Goal: Task Accomplishment & Management: Use online tool/utility

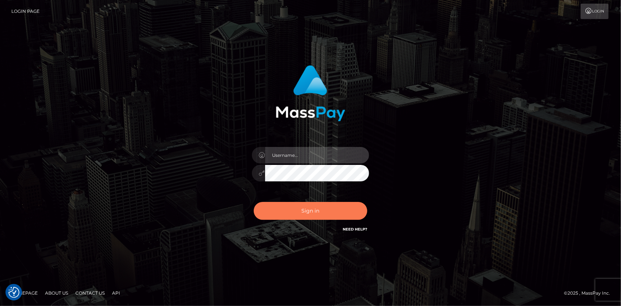
type input "Eduard Gavrilescu"
click at [281, 202] on button "Sign in" at bounding box center [310, 211] width 113 height 18
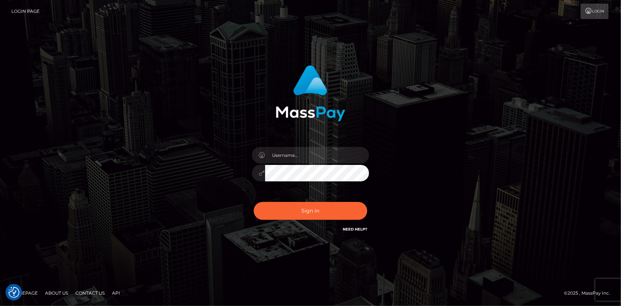
checkbox input "true"
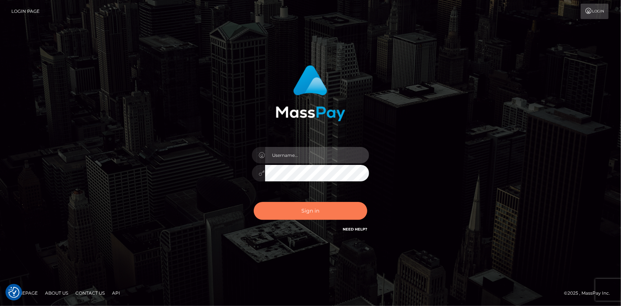
type input "Eduard Gavrilescu"
click at [292, 212] on button "Sign in" at bounding box center [310, 211] width 113 height 18
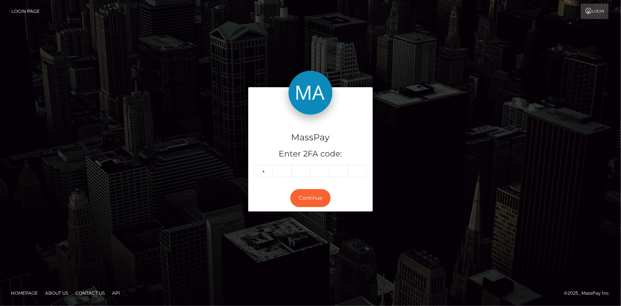
type input "1"
type input "5"
type input "6"
type input "3"
type input "9"
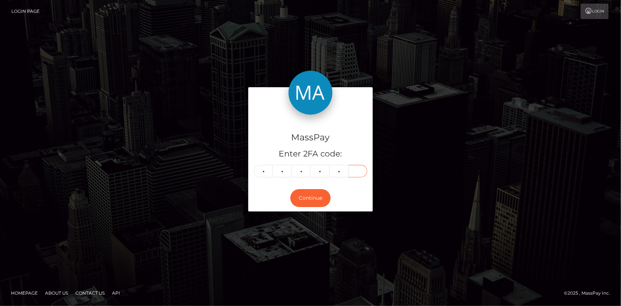
type input "4"
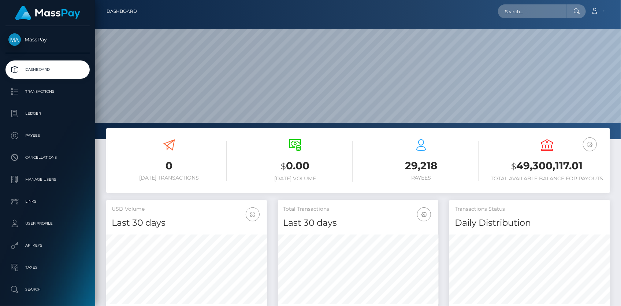
scroll to position [130, 160]
click at [524, 15] on input "text" at bounding box center [532, 11] width 69 height 14
paste input "[EMAIL_ADDRESS][DOMAIN_NAME]"
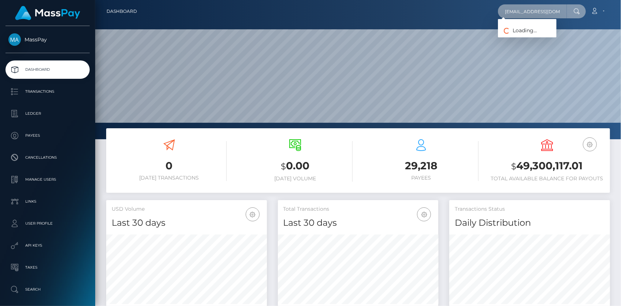
scroll to position [0, 21]
type input "lorenahzimmerman@gmail.com"
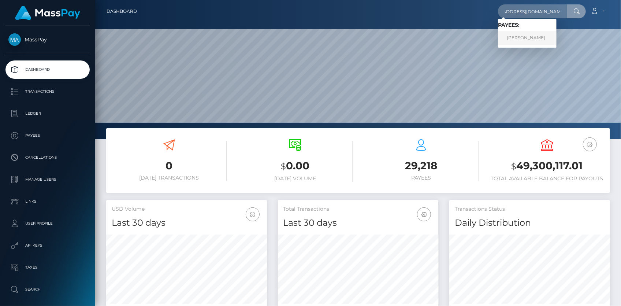
click at [523, 36] on link "MARGHERITA SABBI" at bounding box center [527, 38] width 59 height 14
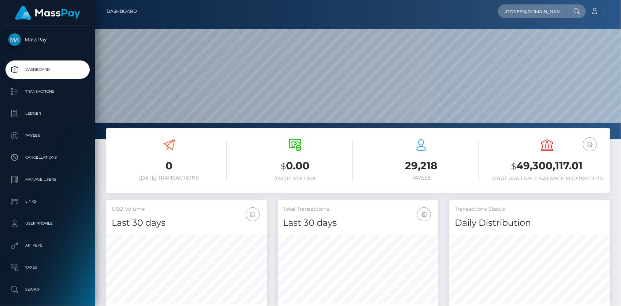
scroll to position [0, 0]
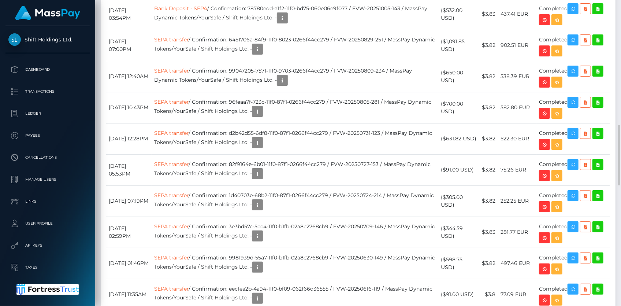
scroll to position [599, 0]
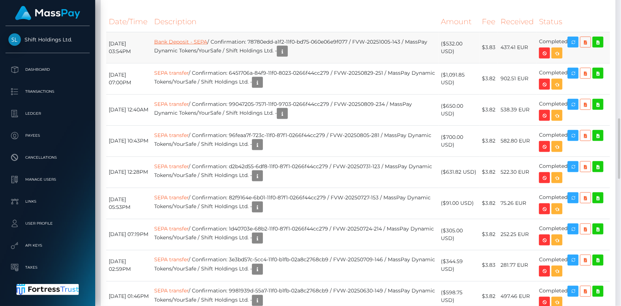
click at [174, 40] on link "Bank Deposit - SEPA" at bounding box center [180, 41] width 53 height 7
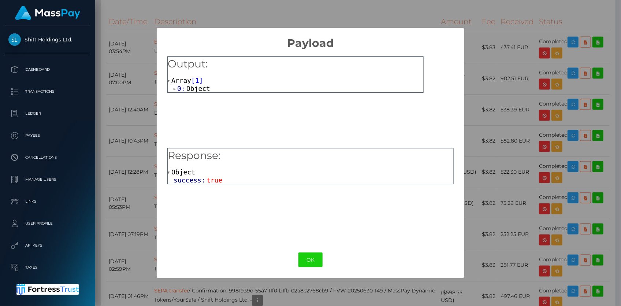
click at [201, 85] on span "Object" at bounding box center [198, 89] width 24 height 8
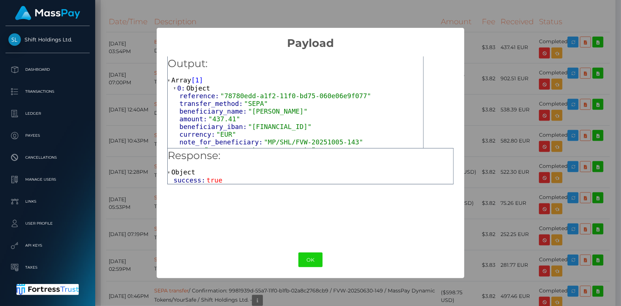
scroll to position [0, 0]
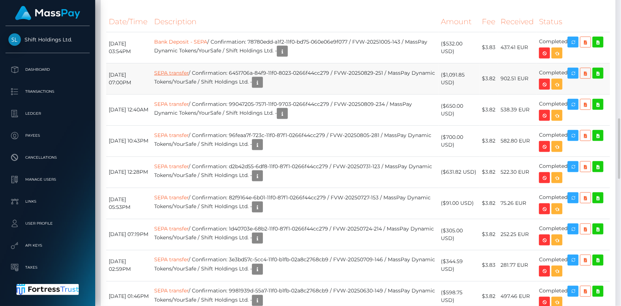
click at [187, 71] on link "SEPA transfer" at bounding box center [171, 73] width 34 height 7
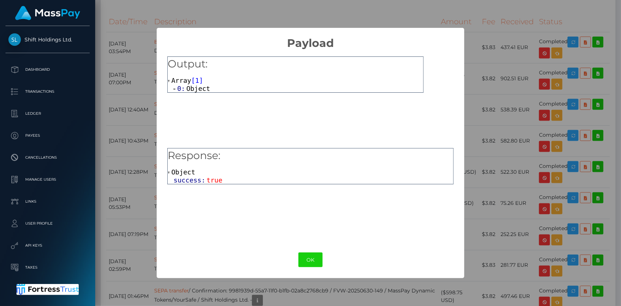
click at [192, 90] on span "Object" at bounding box center [198, 89] width 24 height 8
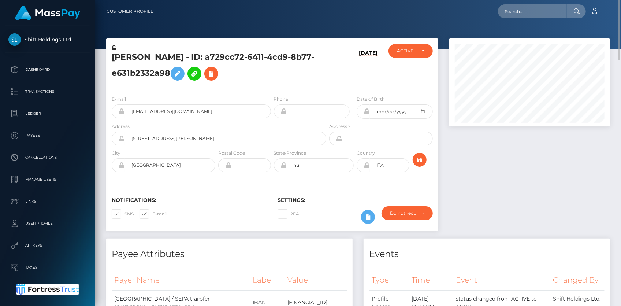
click at [147, 73] on h5 "MARGHERITA SABBI - ID: a729cc72-6411-4cd9-8b77-e631b2332a98" at bounding box center [217, 68] width 210 height 33
click at [146, 56] on h5 "MARGHERITA SABBI - ID: a729cc72-6411-4cd9-8b77-e631b2332a98" at bounding box center [217, 68] width 210 height 33
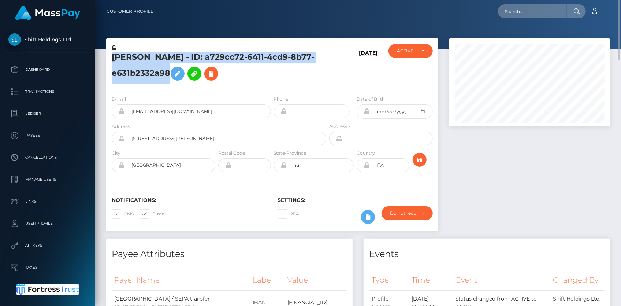
click at [146, 56] on h5 "MARGHERITA SABBI - ID: a729cc72-6411-4cd9-8b77-e631b2332a98" at bounding box center [217, 68] width 210 height 33
copy h5 "MARGHERITA SABBI - ID: a729cc72-6411-4cd9-8b77-e631b2332a98"
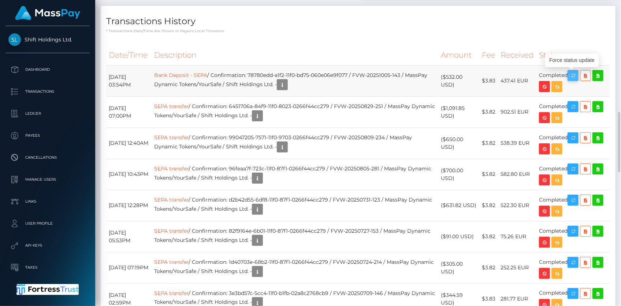
scroll to position [88, 160]
drag, startPoint x: 109, startPoint y: 77, endPoint x: 569, endPoint y: 75, distance: 460.0
click at [569, 75] on tr "October 5, 2025 03:54PM Bank Deposit - SEPA / Confirmation: 78780edd-a1f2-11f0-…" at bounding box center [358, 80] width 504 height 31
copy tr "October 5, 2025 03:54PM Bank Deposit - SEPA / Confirmation: 78780edd-a1f2-11f0-…"
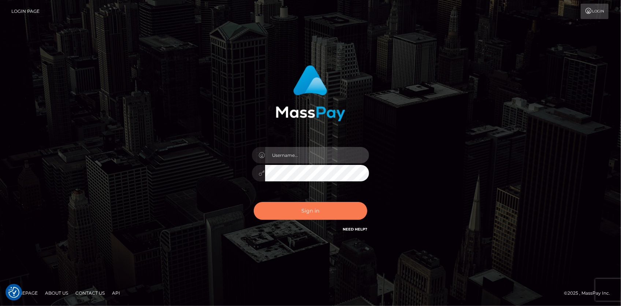
type input "[PERSON_NAME]"
click at [309, 208] on button "Sign in" at bounding box center [310, 211] width 113 height 18
type input "[PERSON_NAME]"
click at [317, 209] on button "Sign in" at bounding box center [310, 211] width 113 height 18
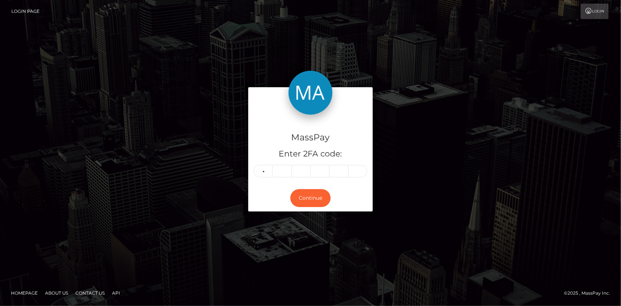
type input "6"
type input "2"
type input "7"
type input "9"
type input "5"
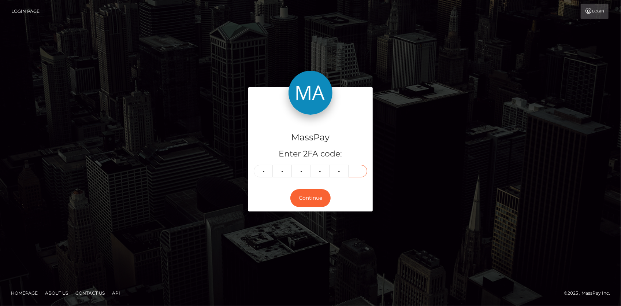
type input "3"
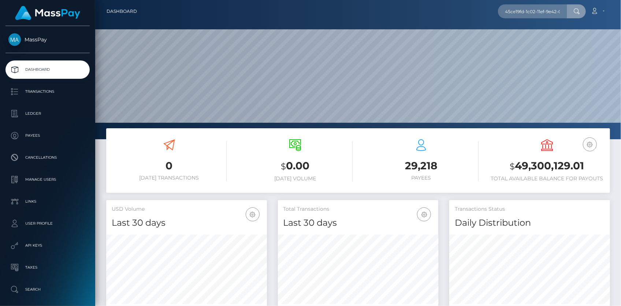
scroll to position [0, 33]
type input "45ce19fd-1c02-11ef-9e42-062d9cd50a19"
click at [523, 32] on link "[PERSON_NAME]" at bounding box center [527, 38] width 59 height 14
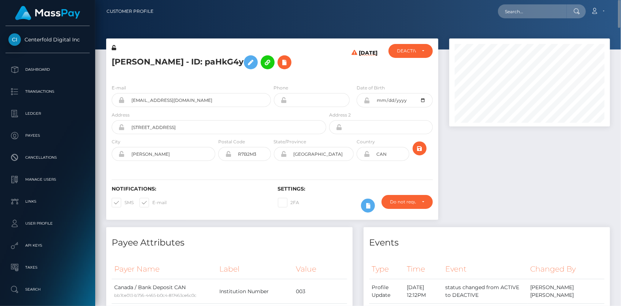
click at [132, 66] on h5 "YANA PANCHUK - ID: paHkG4y" at bounding box center [217, 62] width 210 height 21
click at [131, 59] on h5 "YANA PANCHUK - ID: paHkG4y" at bounding box center [217, 62] width 210 height 21
copy h5 "YANA PANCHUK - ID: paHkG4y"
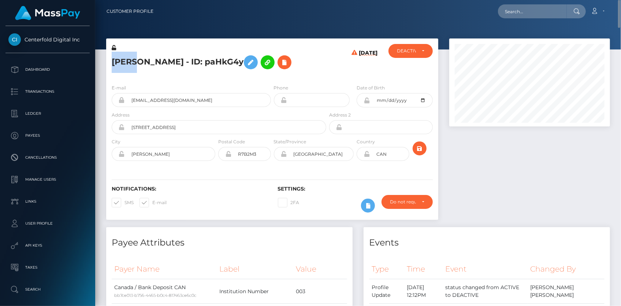
copy h5 "YANA PANCHUK - ID: paHkG4y"
click at [542, 7] on input "text" at bounding box center [532, 11] width 69 height 14
paste input "user_x21Pi01fV5ffp"
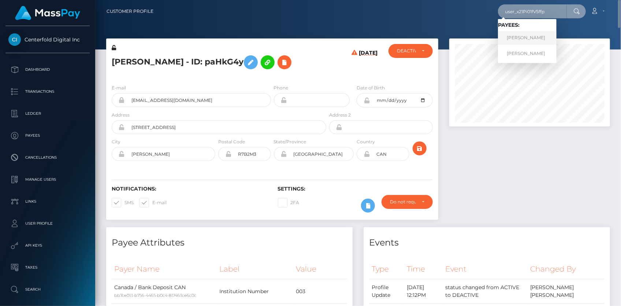
type input "user_x21Pi01fV5ffp"
click at [523, 40] on link "Kalpana Jain" at bounding box center [527, 38] width 59 height 14
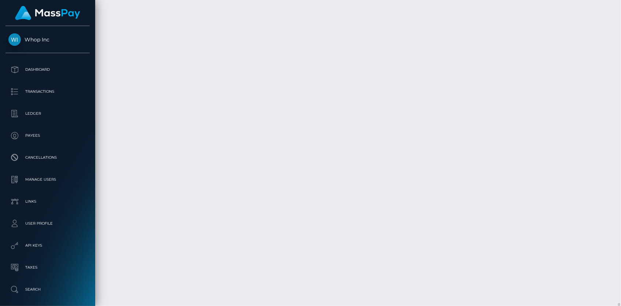
scroll to position [3405, 0]
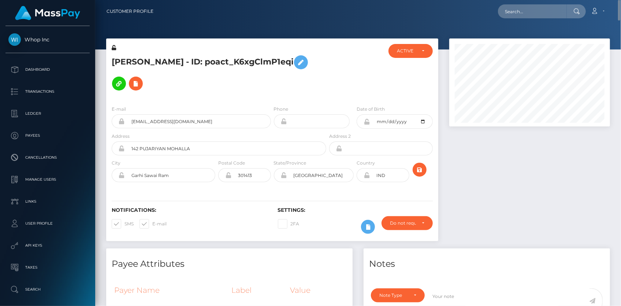
click at [142, 57] on h5 "Kalpana Jain - ID: poact_K6xgClmP1eqi" at bounding box center [217, 73] width 210 height 42
copy h5 "Kalpana Jain - ID: poact_K6xgClmP1eqi"
click at [513, 14] on input "text" at bounding box center [532, 11] width 69 height 14
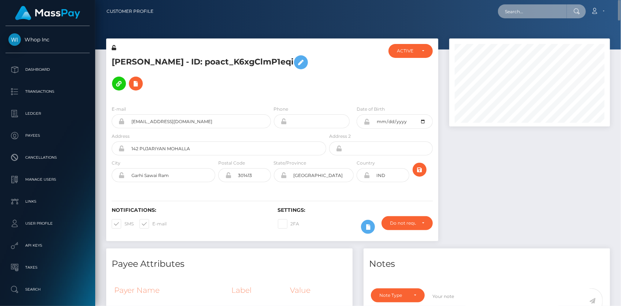
paste input "213082637"
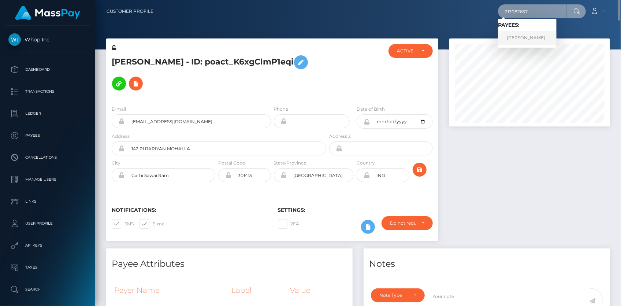
type input "213082637"
click at [534, 38] on link "KATSIARYNA URBANOVICH" at bounding box center [527, 38] width 59 height 14
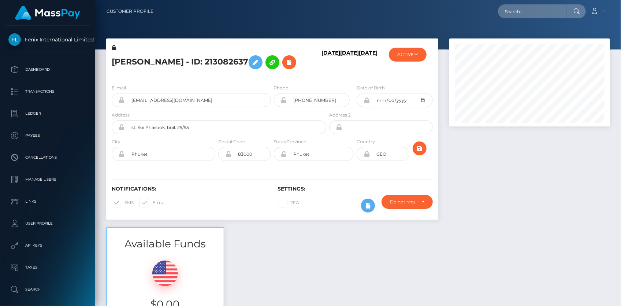
scroll to position [88, 160]
click at [251, 60] on h5 "[PERSON_NAME] - ID: 213082637" at bounding box center [217, 62] width 210 height 21
copy h5 "213082637"
click at [124, 66] on h5 "[PERSON_NAME] - ID: 213082637" at bounding box center [217, 62] width 210 height 21
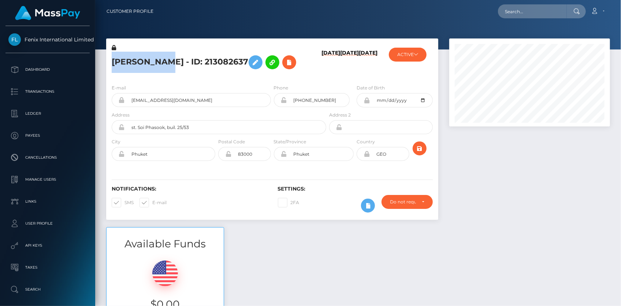
click at [124, 66] on h5 "KATSIARYNA URBANOVICH - ID: 213082637" at bounding box center [217, 62] width 210 height 21
copy h5 "KATSIARYNA URBANOVICH - ID: 213082637"
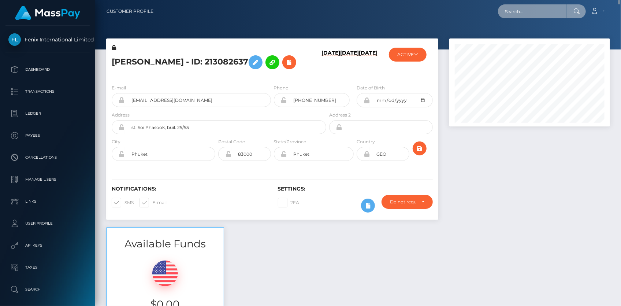
click at [550, 12] on input "text" at bounding box center [532, 11] width 69 height 14
paste input "b44b9193-a3e0-11f0-bd75-060e06e9f077"
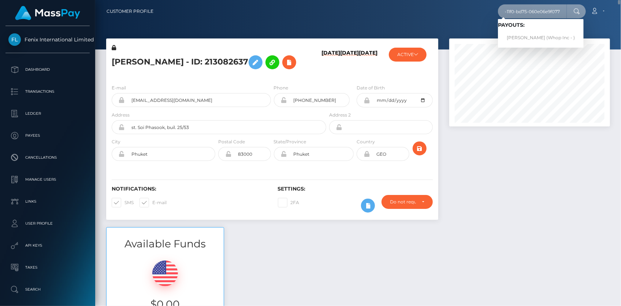
type input "b44b9193-a3e0-11f0-bd75-060e06e9f077"
click at [532, 36] on link "MARYJOY AMITALA CADAVOS (Whop Inc - )" at bounding box center [541, 38] width 86 height 14
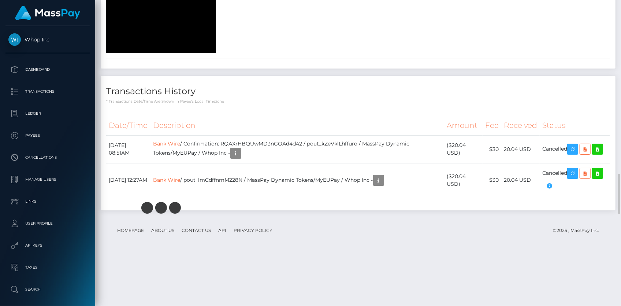
scroll to position [1154, 0]
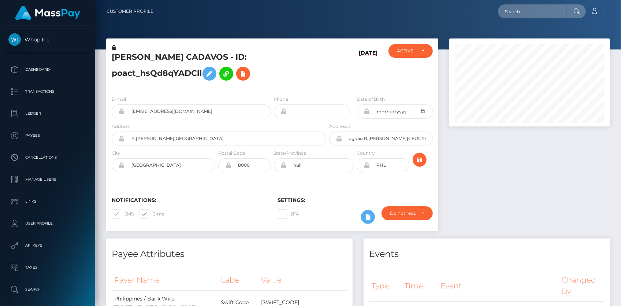
scroll to position [88, 160]
click at [525, 14] on input "text" at bounding box center [532, 11] width 69 height 14
paste input "rejytt99@gmail.com"
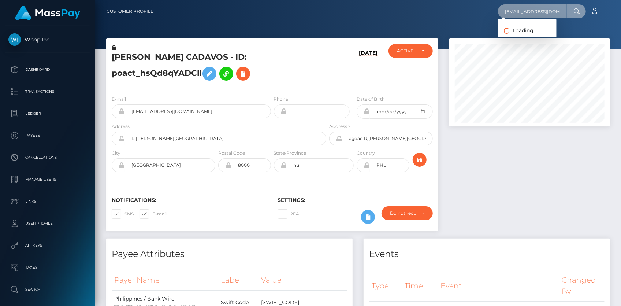
paste input "ba12c7dc-a0c6-11f0-93b3-026f69db09b1"
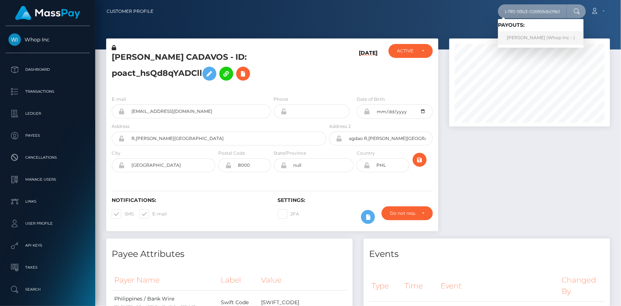
type input "ba12c7dc-a0c6-11f0-93b3-026f69db09b1"
click at [544, 36] on link "SHOKHNOZA YARMATOVA (Whop Inc - )" at bounding box center [541, 38] width 86 height 14
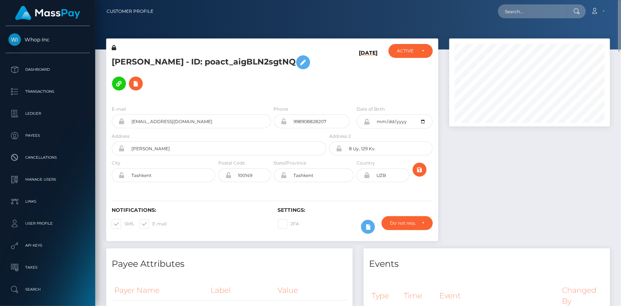
click at [172, 121] on div "E-mail choriyevazamat2008@gmail.com" at bounding box center [189, 118] width 166 height 27
click at [165, 114] on input "choriyevazamat2008@gmail.com" at bounding box center [198, 121] width 146 height 14
click at [516, 9] on input "text" at bounding box center [532, 11] width 69 height 14
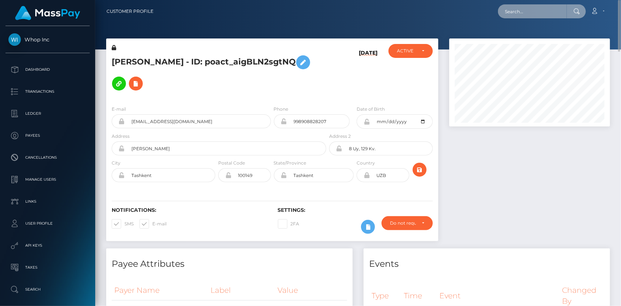
paste input "78c4e348-a217-11f0-bd75-060e06e9f077"
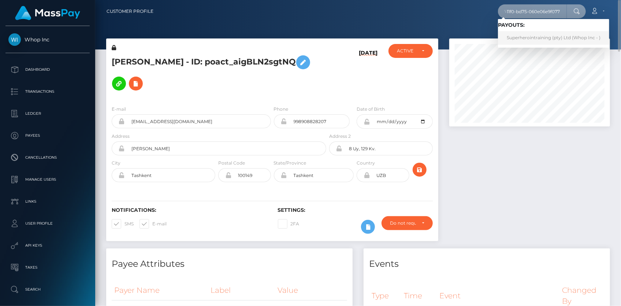
type input "78c4e348-a217-11f0-bd75-060e06e9f077"
click at [524, 36] on link "Superherointraining (pty) Ltd (Whop Inc - )" at bounding box center [553, 38] width 111 height 14
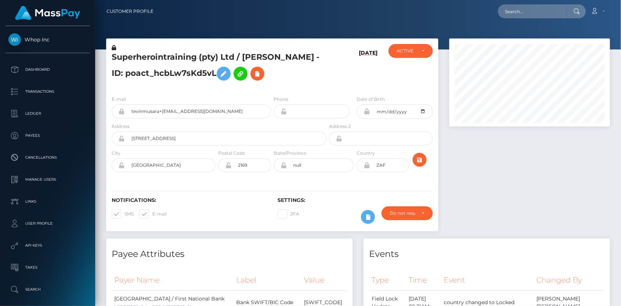
scroll to position [88, 160]
click at [150, 118] on input "tevinmusara+[EMAIL_ADDRESS][DOMAIN_NAME]" at bounding box center [198, 111] width 146 height 14
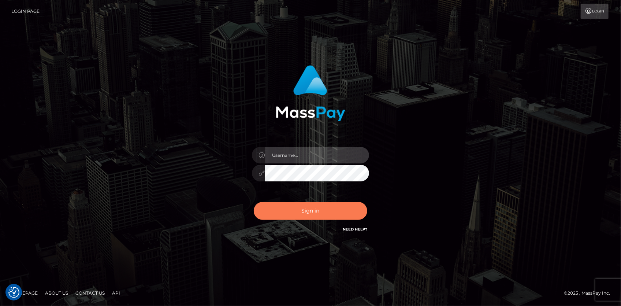
type input "[PERSON_NAME]"
click at [279, 210] on button "Sign in" at bounding box center [310, 211] width 113 height 18
type input "[PERSON_NAME]"
click at [278, 209] on button "Sign in" at bounding box center [310, 211] width 113 height 18
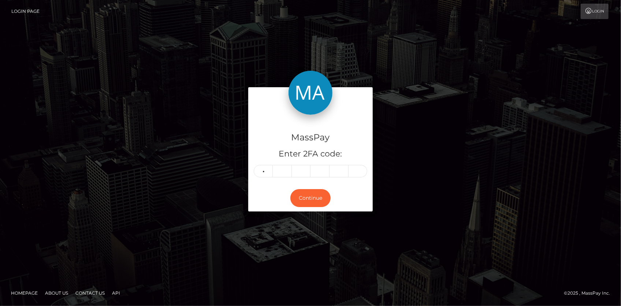
type input "1"
type input "6"
type input "5"
type input "2"
type input "6"
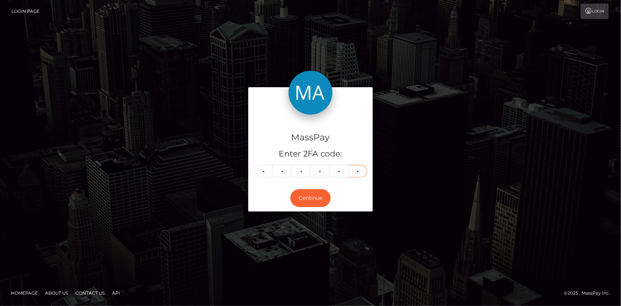
type input "2"
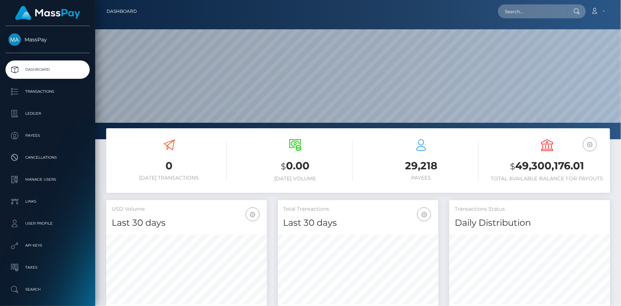
scroll to position [130, 160]
click at [522, 16] on input "text" at bounding box center [532, 11] width 69 height 14
paste input "y0Rku8Pb64NXi5ZP0OalvYFLBwY2"
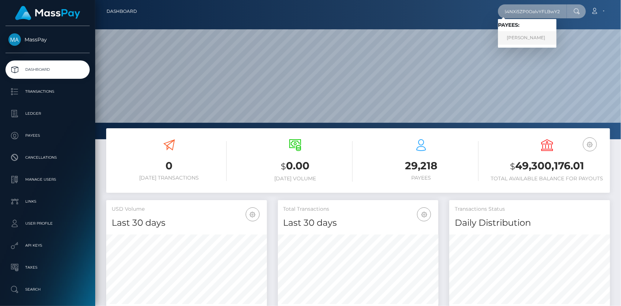
type input "y0Rku8Pb64NXi5ZP0OalvYFLBwY2"
click at [529, 38] on link "LUCAS MARTINS SOUZA" at bounding box center [527, 38] width 59 height 14
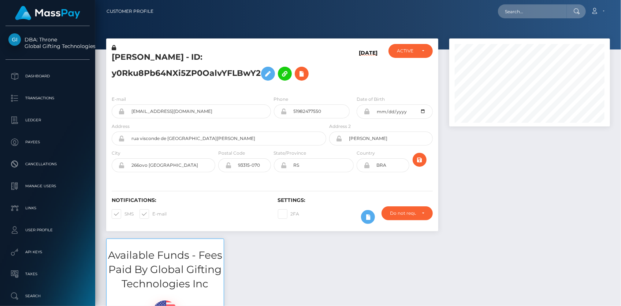
scroll to position [88, 160]
click at [505, 10] on input "text" at bounding box center [532, 11] width 69 height 14
paste input "y0Rku8Pb64NXi5ZP0OalvYFLBwY2"
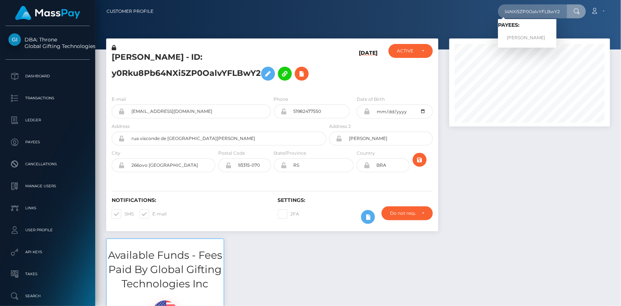
click at [162, 52] on h5 "LUCAS MARTINS SOUZA - ID: y0Rku8Pb64NXi5ZP0OalvYFLBwY2" at bounding box center [217, 68] width 210 height 33
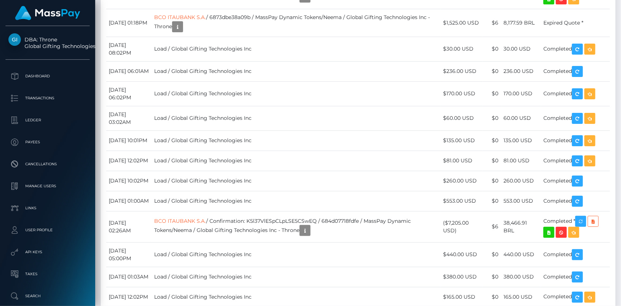
scroll to position [0, 0]
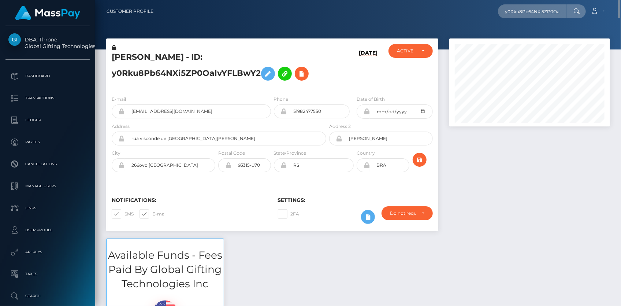
click at [141, 118] on div "E-mail lucascontatop@gmail.com" at bounding box center [189, 108] width 166 height 27
click at [141, 116] on input "lucascontatop@gmail.com" at bounding box center [198, 111] width 146 height 14
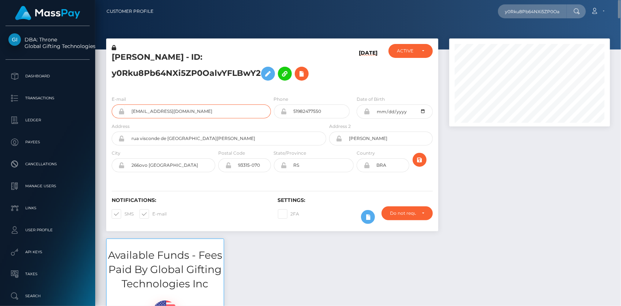
click at [141, 116] on input "lucascontatop@gmail.com" at bounding box center [198, 111] width 146 height 14
click at [531, 8] on input "y0Rku8Pb64NXi5ZP0OalvYFLBwY2" at bounding box center [532, 11] width 69 height 14
paste input "poact_ELTHz23pFBfw"
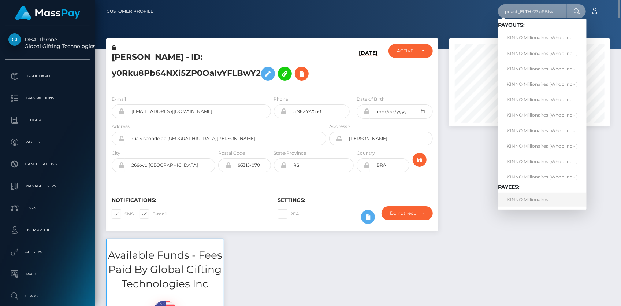
type input "poact_ELTHz23pFBfw"
click at [538, 199] on link "KINNO Millionaires" at bounding box center [542, 200] width 89 height 14
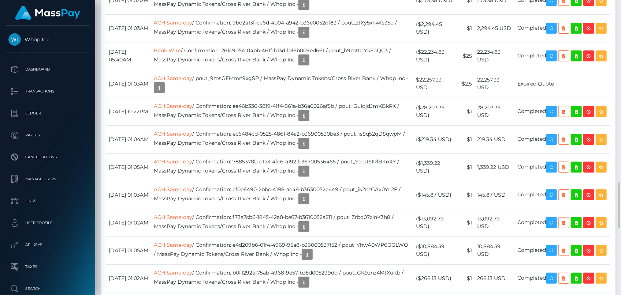
scroll to position [1198, 0]
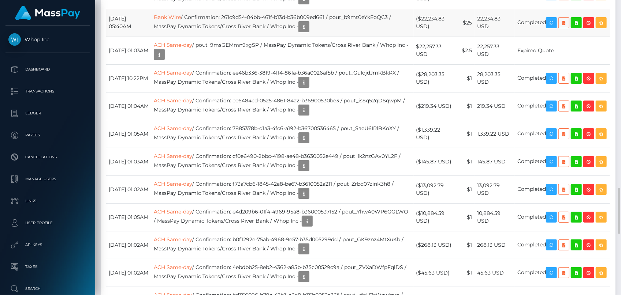
click at [239, 37] on td "Bank Wire / Confirmation: 261c9d54-04bb-461f-b13d-b36b009ed661 / pout_b9mt0eYkE…" at bounding box center [282, 23] width 262 height 28
drag, startPoint x: 238, startPoint y: 176, endPoint x: 341, endPoint y: 175, distance: 103.6
click at [341, 37] on td "Bank Wire / Confirmation: 261c9d54-04bb-461f-b13d-b36b009ed661 / pout_b9mt0eYkE…" at bounding box center [282, 23] width 262 height 28
copy td "261c9d54-04bb-461f-b13d-b36b009ed661"
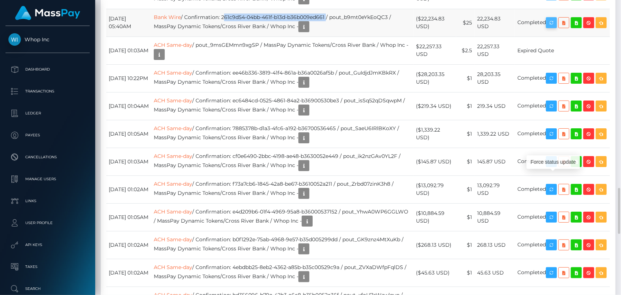
click at [556, 27] on icon "button" at bounding box center [551, 22] width 9 height 9
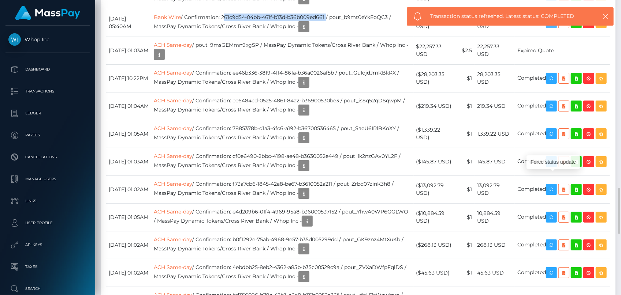
copy td "261c9d54-04bb-461f-b13d-b36b009ed661"
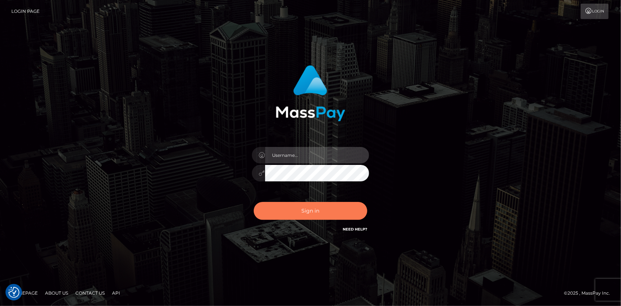
type input "[PERSON_NAME]"
click at [293, 212] on button "Sign in" at bounding box center [310, 211] width 113 height 18
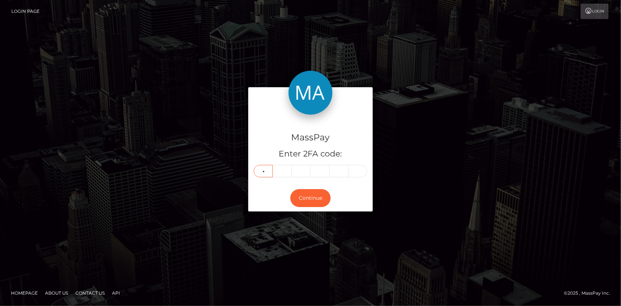
type input "5"
type input "8"
type input "3"
type input "4"
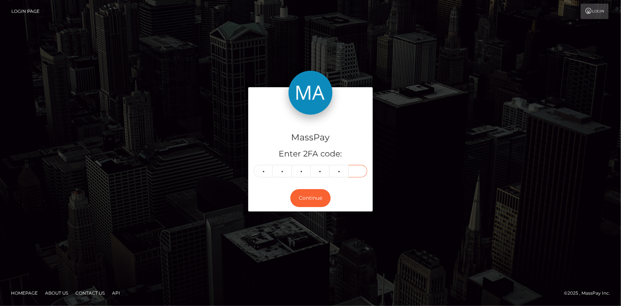
type input "7"
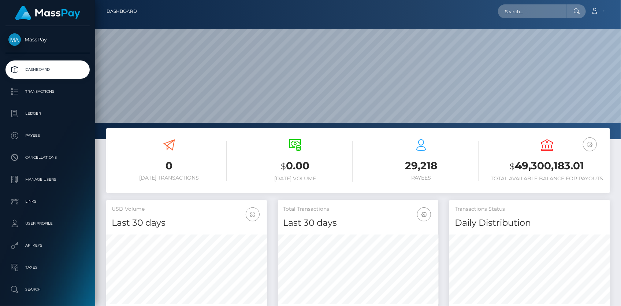
scroll to position [130, 160]
click at [523, 19] on nav "Dashboard Loading... Loading... Account Edit Profile" at bounding box center [358, 11] width 526 height 23
click at [523, 16] on input "text" at bounding box center [532, 11] width 69 height 14
paste input "poact_uRzHqPA7kwaa"
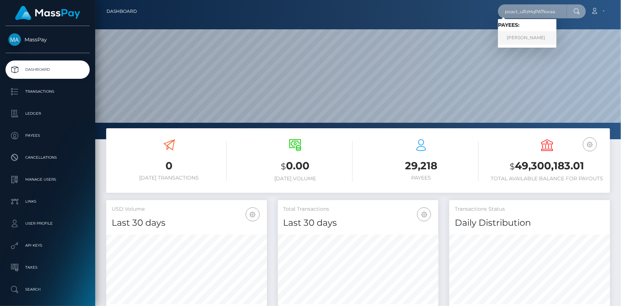
type input "poact_uRzHqPA7kwaa"
click at [523, 34] on link "RUSLAN MAMLAY" at bounding box center [527, 38] width 59 height 14
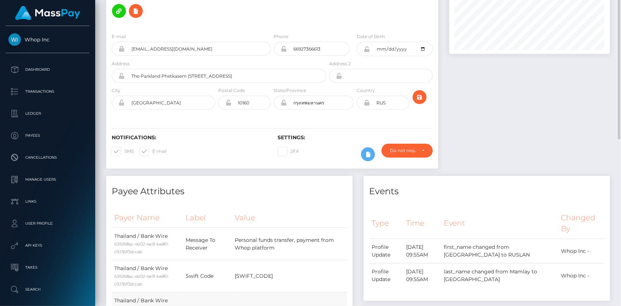
scroll to position [39, 0]
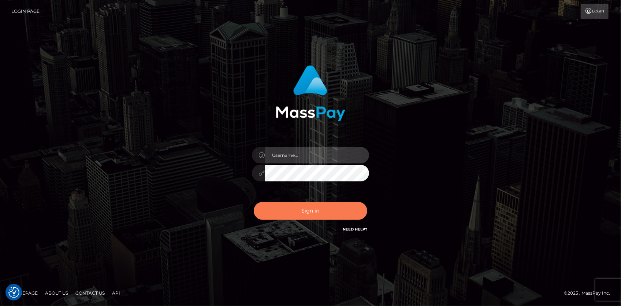
type input "Eduard Gavrilescu"
click at [323, 216] on button "Sign in" at bounding box center [310, 211] width 113 height 18
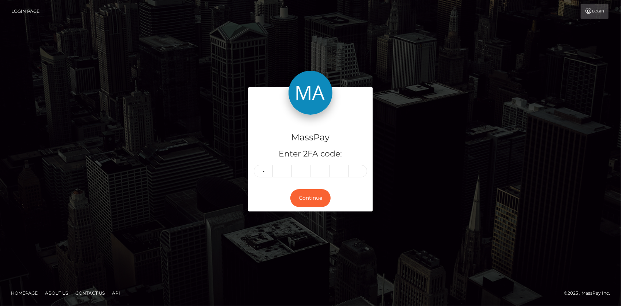
type input "7"
type input "4"
type input "8"
type input "0"
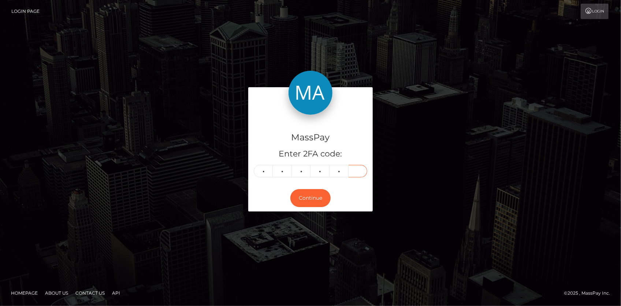
type input "2"
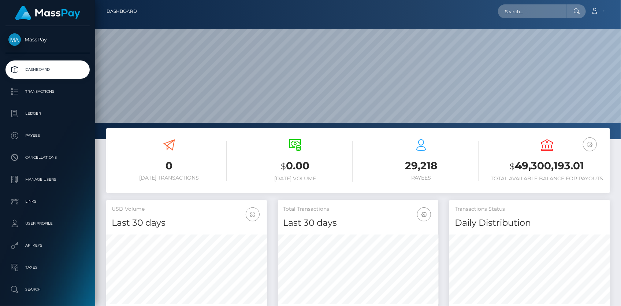
scroll to position [130, 160]
click at [516, 11] on input "text" at bounding box center [532, 11] width 69 height 14
paste input "poact_uRzHqPA7kwaa"
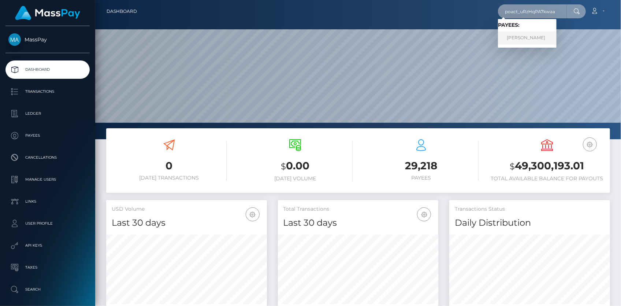
type input "poact_uRzHqPA7kwaa"
click at [528, 36] on link "[PERSON_NAME]" at bounding box center [527, 38] width 59 height 14
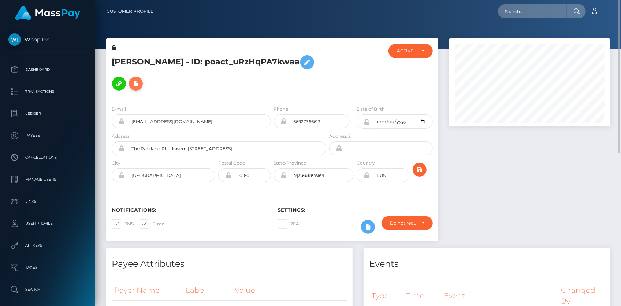
click at [138, 83] on icon at bounding box center [135, 83] width 9 height 9
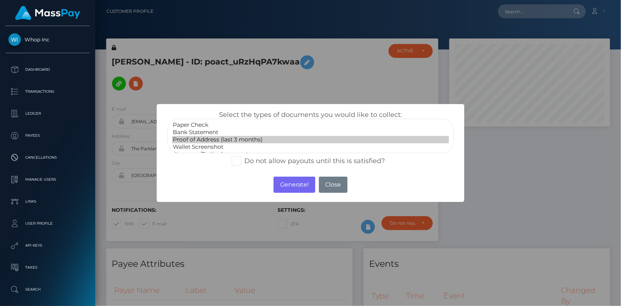
click at [212, 138] on option "Proof of Address (last 3 months)" at bounding box center [310, 139] width 277 height 7
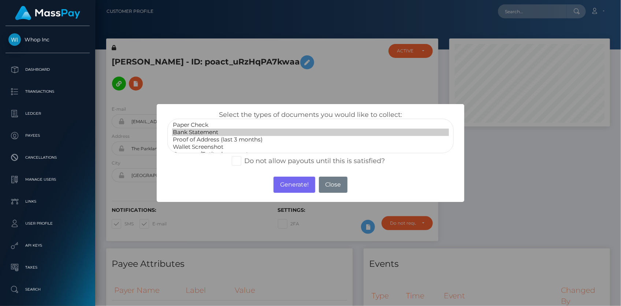
click at [211, 130] on option "Bank Statement" at bounding box center [310, 131] width 277 height 7
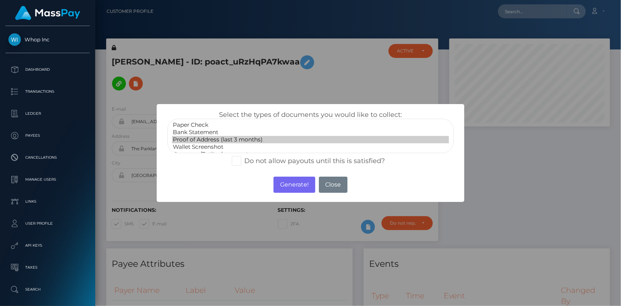
click at [214, 137] on option "Proof of Address (last 3 months)" at bounding box center [310, 139] width 277 height 7
select select "Bank Statement"
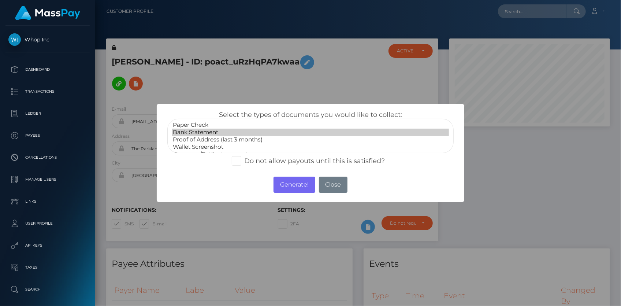
click at [214, 132] on option "Bank Statement" at bounding box center [310, 131] width 277 height 7
click at [291, 179] on button "Generate!" at bounding box center [293, 184] width 41 height 16
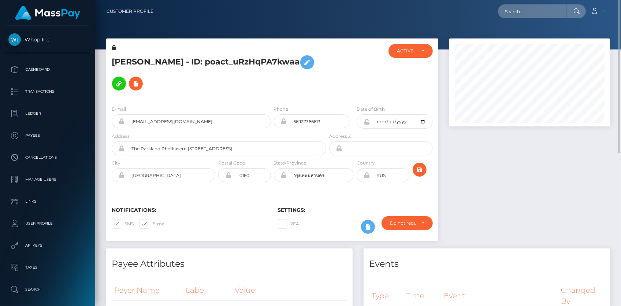
click at [146, 61] on h5 "RUSLAN MAMLAY - ID: poact_uRzHqPA7kwaa" at bounding box center [217, 73] width 210 height 42
copy h5 "RUSLAN MAMLAY - ID: poact_uRzHqPA7kwaa"
